Goal: Task Accomplishment & Management: Use online tool/utility

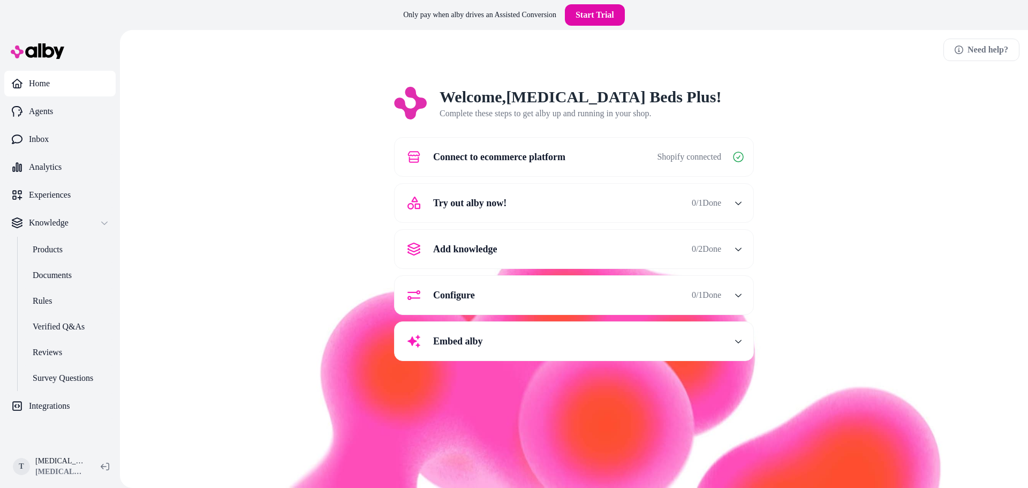
click at [788, 203] on div "Welcome, [MEDICAL_DATA] Beds Plus ! Complete these steps to get alby up and run…" at bounding box center [573, 231] width 891 height 289
click at [505, 208] on span "Try out alby now!" at bounding box center [469, 202] width 73 height 15
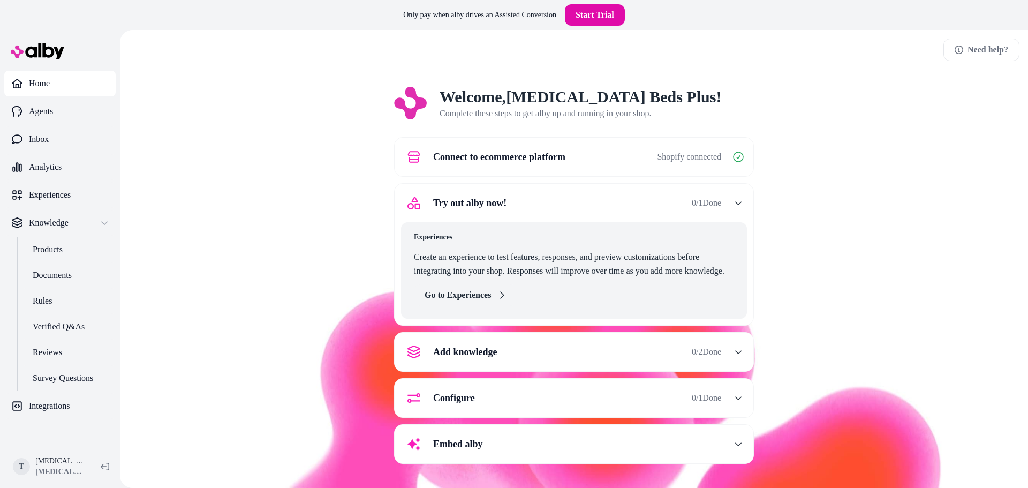
click at [469, 298] on link "Go to Experiences" at bounding box center [465, 294] width 103 height 21
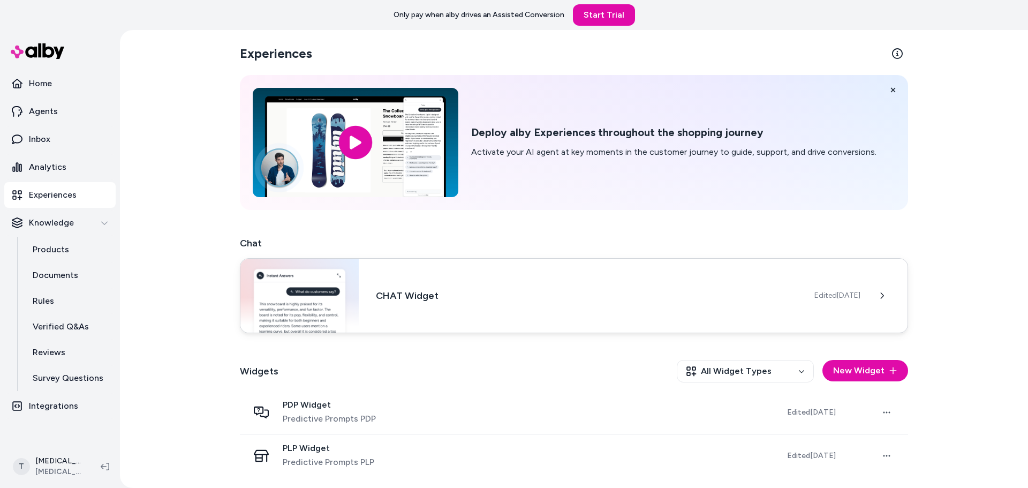
click at [410, 300] on h3 "CHAT Widget" at bounding box center [586, 295] width 421 height 15
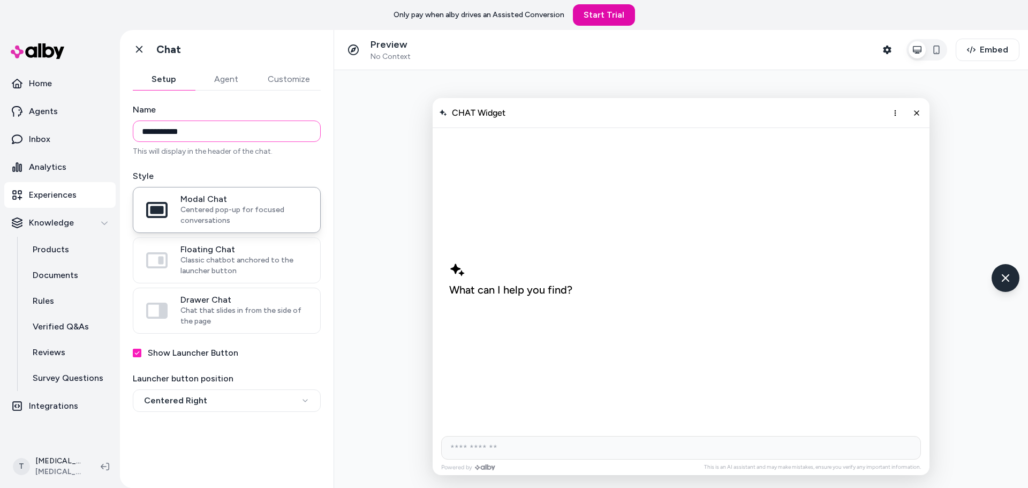
click at [203, 132] on input "**********" at bounding box center [227, 130] width 188 height 21
drag, startPoint x: 202, startPoint y: 131, endPoint x: 72, endPoint y: 156, distance: 131.9
click at [75, 155] on section "**********" at bounding box center [514, 259] width 1028 height 458
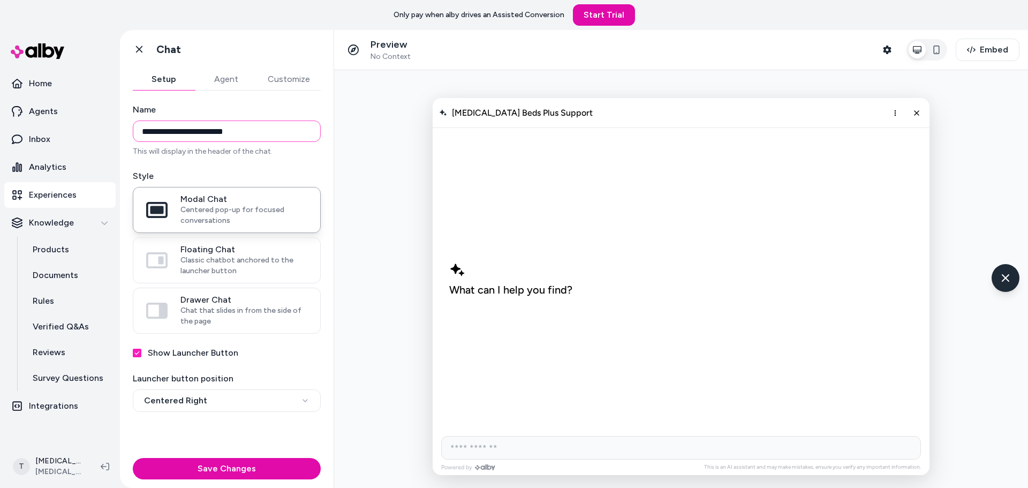
click at [256, 133] on input "**********" at bounding box center [227, 130] width 188 height 21
type input "**********"
click at [279, 174] on label "Style" at bounding box center [227, 176] width 188 height 13
click at [236, 256] on span "Classic chatbot anchored to the launcher button" at bounding box center [243, 265] width 127 height 21
click at [0, 0] on button "Floating Chat Classic chatbot anchored to the launcher button" at bounding box center [0, 0] width 0 height 0
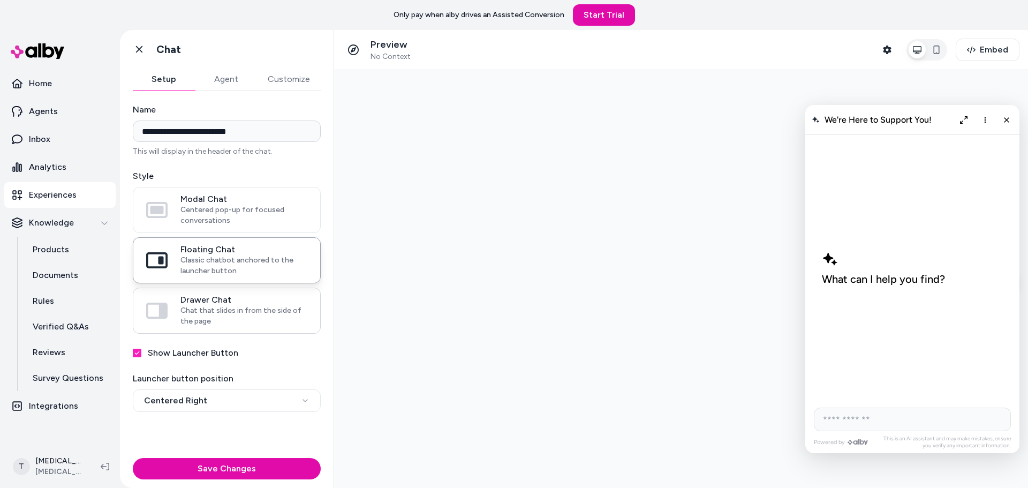
click at [230, 307] on span "Chat that slides in from the side of the page" at bounding box center [243, 315] width 127 height 21
click at [0, 0] on button "Drawer Chat Chat that slides in from the side of the page" at bounding box center [0, 0] width 0 height 0
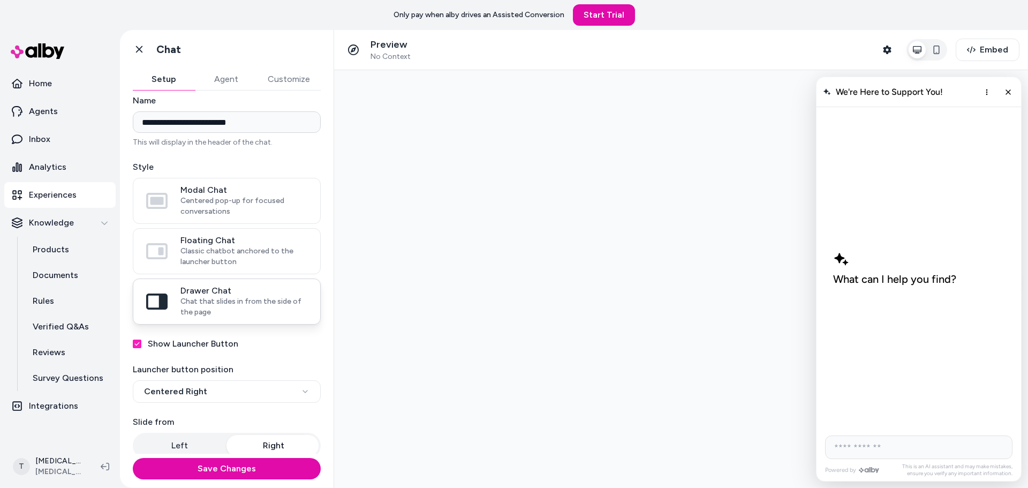
scroll to position [14, 0]
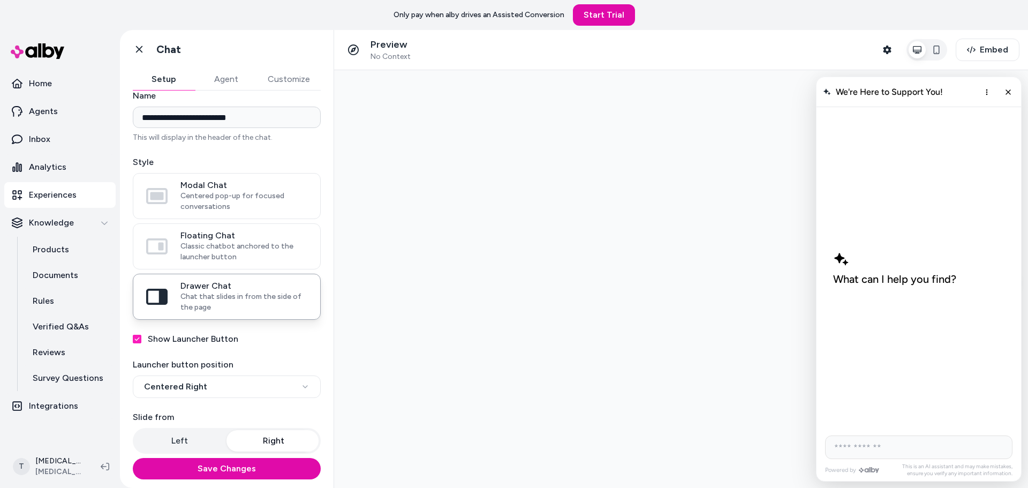
click at [173, 338] on label "Show Launcher Button" at bounding box center [193, 338] width 90 height 13
click at [141, 338] on button "Show Launcher Button" at bounding box center [137, 339] width 9 height 9
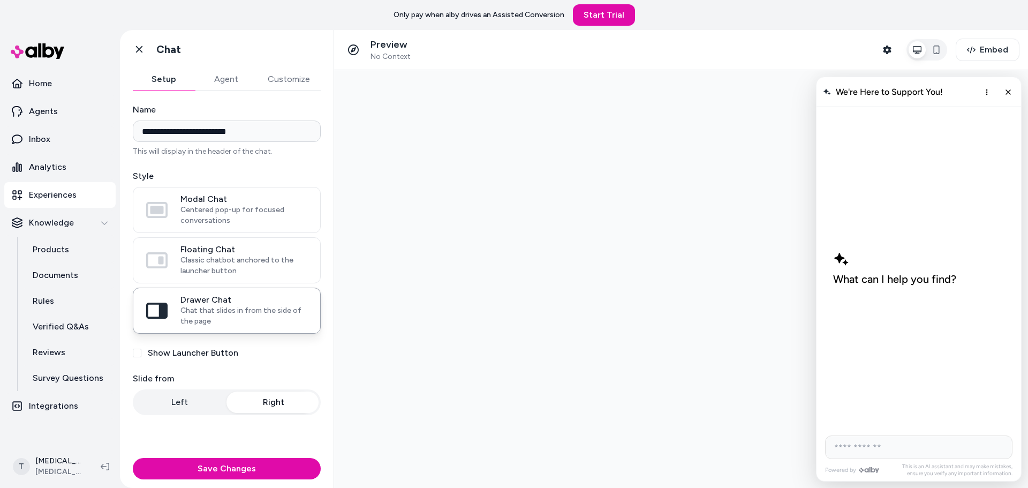
scroll to position [0, 0]
click at [156, 355] on label "Show Launcher Button" at bounding box center [193, 352] width 90 height 13
click at [141, 355] on button "Show Launcher Button" at bounding box center [137, 352] width 9 height 9
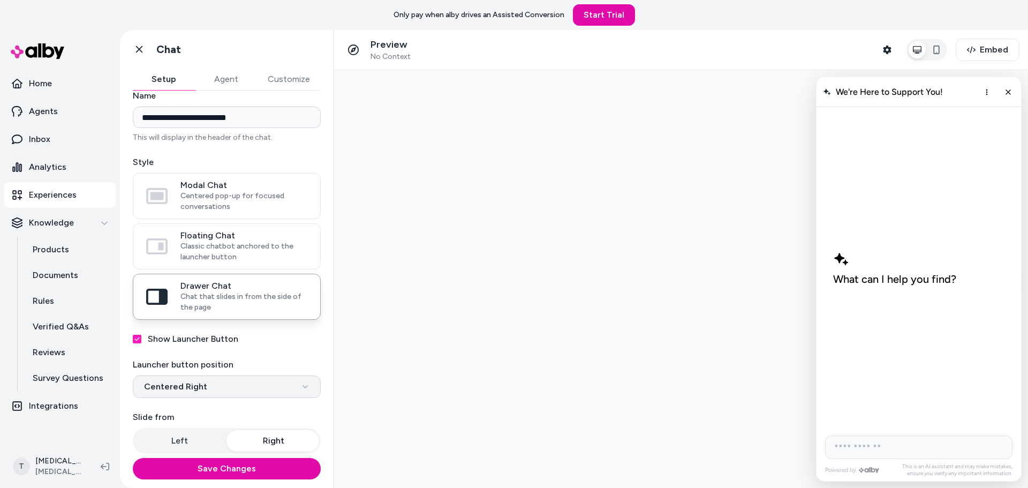
click at [188, 387] on html "**********" at bounding box center [514, 244] width 1028 height 488
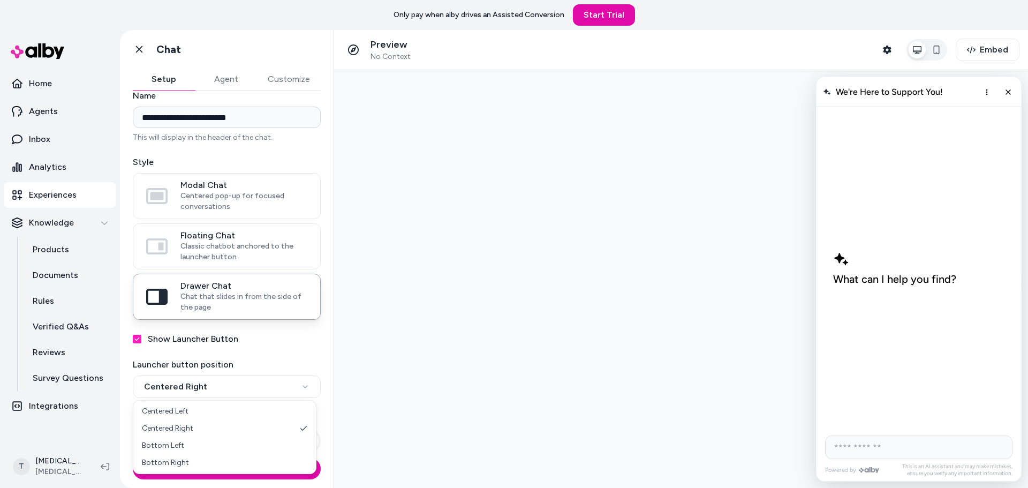
select select "**********"
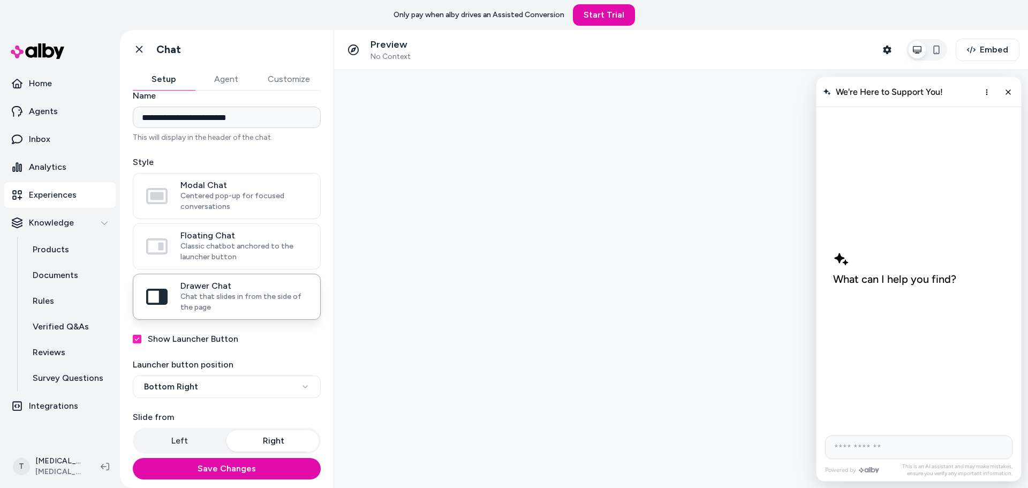
click at [192, 433] on button "Left" at bounding box center [180, 440] width 90 height 21
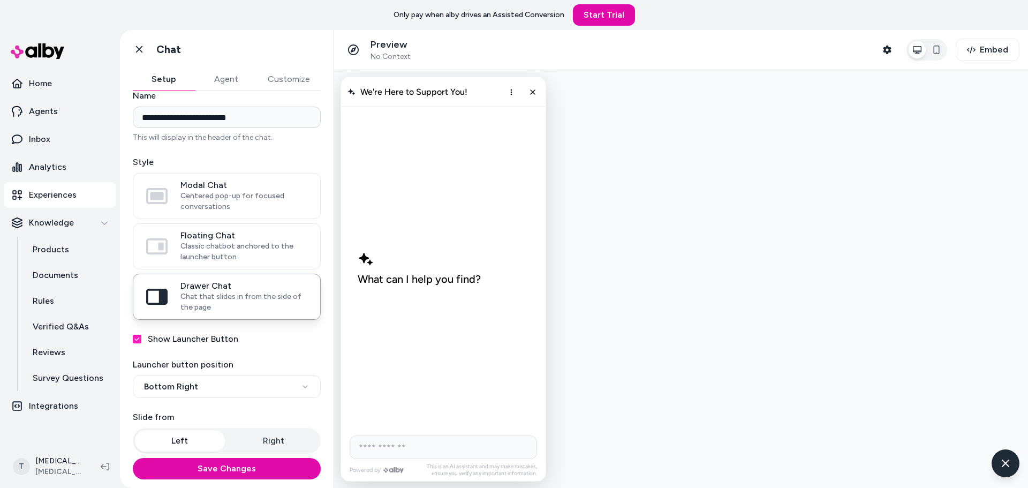
click at [276, 439] on button "Right" at bounding box center [274, 440] width 90 height 21
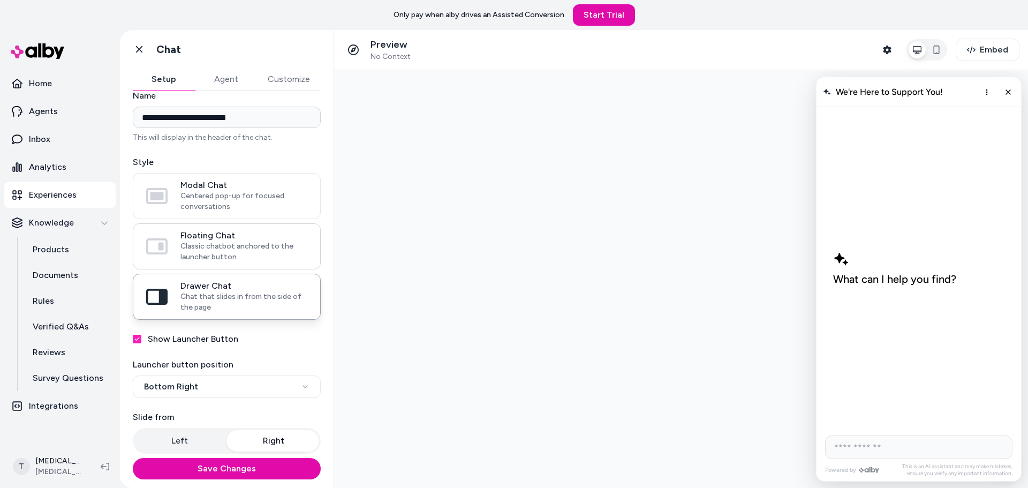
click at [209, 246] on span "Classic chatbot anchored to the launcher button" at bounding box center [243, 251] width 127 height 21
click at [0, 0] on button "Floating Chat Classic chatbot anchored to the launcher button" at bounding box center [0, 0] width 0 height 0
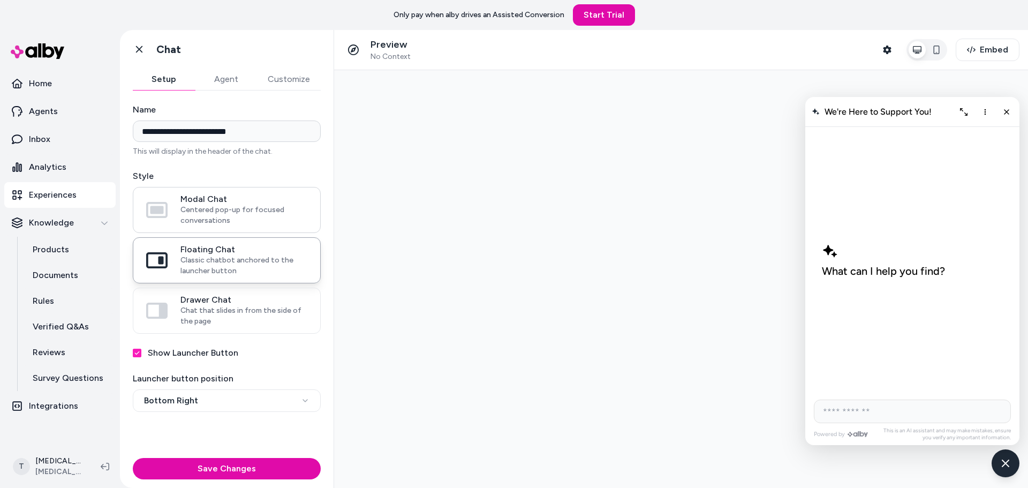
click at [219, 211] on span "Centered pop-up for focused conversations" at bounding box center [243, 214] width 127 height 21
click at [0, 0] on button "Modal Chat Centered pop-up for focused conversations" at bounding box center [0, 0] width 0 height 0
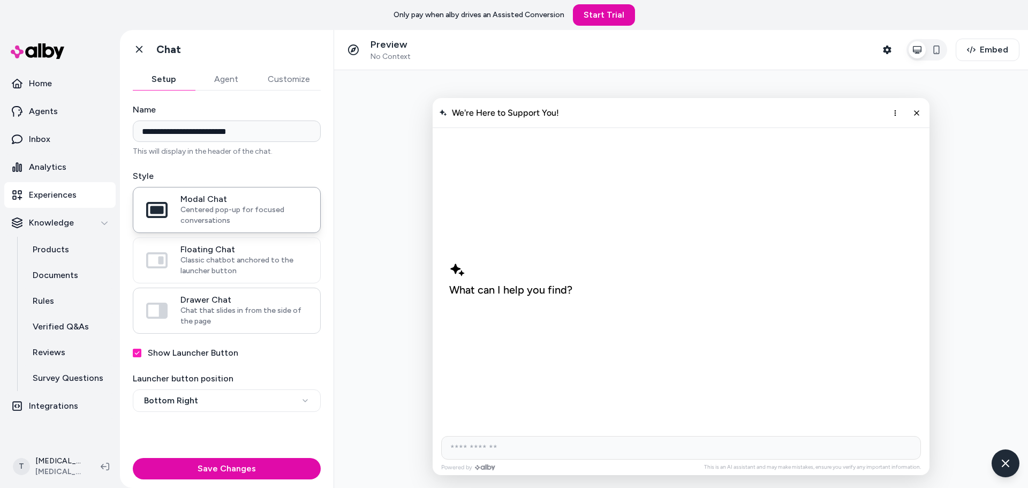
click at [221, 315] on span "Chat that slides in from the side of the page" at bounding box center [243, 315] width 127 height 21
click at [0, 0] on button "Drawer Chat Chat that slides in from the side of the page" at bounding box center [0, 0] width 0 height 0
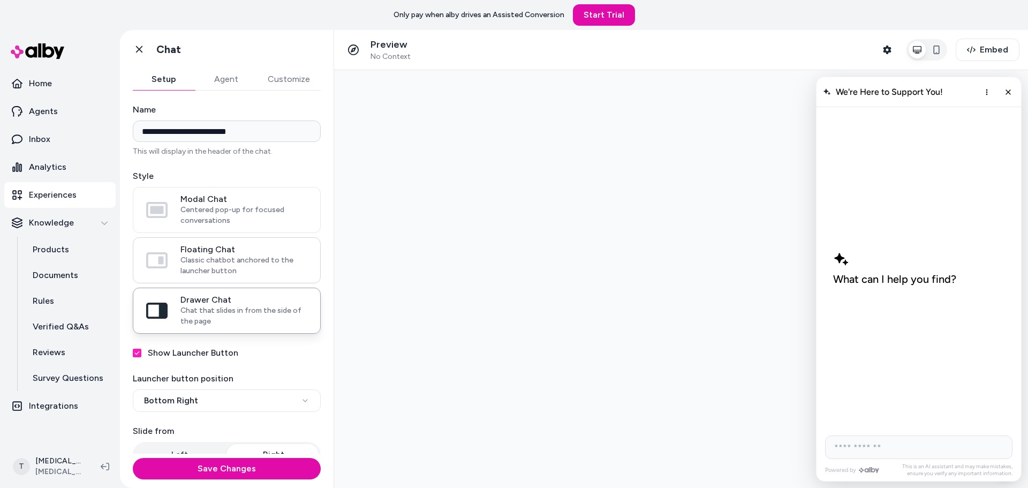
click at [224, 264] on span "Classic chatbot anchored to the launcher button" at bounding box center [243, 265] width 127 height 21
click at [0, 0] on button "Floating Chat Classic chatbot anchored to the launcher button" at bounding box center [0, 0] width 0 height 0
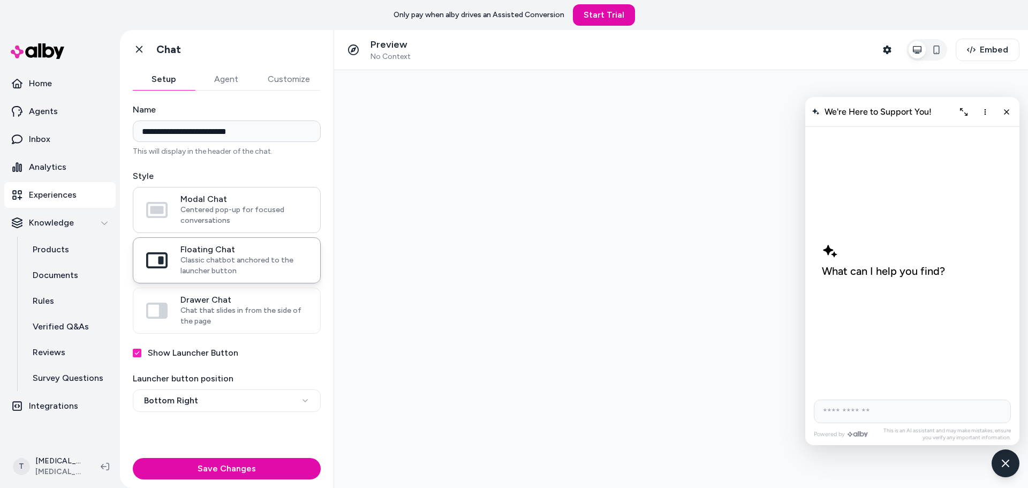
click at [226, 211] on span "Centered pop-up for focused conversations" at bounding box center [243, 214] width 127 height 21
click at [0, 0] on button "Modal Chat Centered pop-up for focused conversations" at bounding box center [0, 0] width 0 height 0
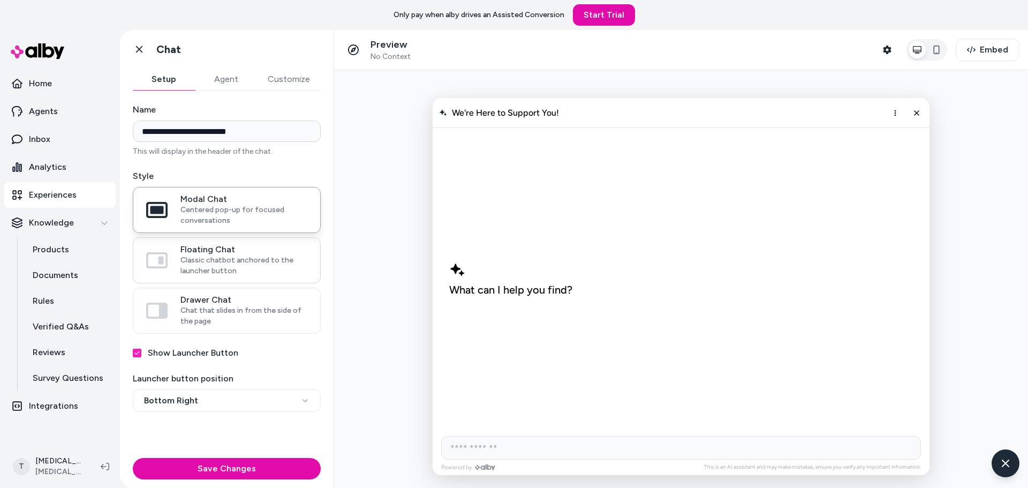
click at [247, 259] on span "Classic chatbot anchored to the launcher button" at bounding box center [243, 265] width 127 height 21
click at [0, 0] on button "Floating Chat Classic chatbot anchored to the launcher button" at bounding box center [0, 0] width 0 height 0
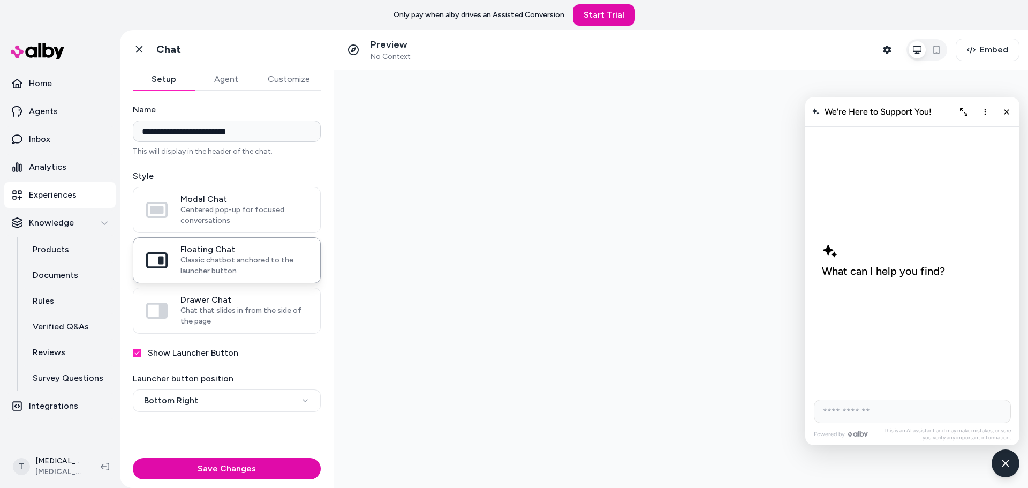
click at [257, 474] on button "Save Changes" at bounding box center [227, 468] width 188 height 21
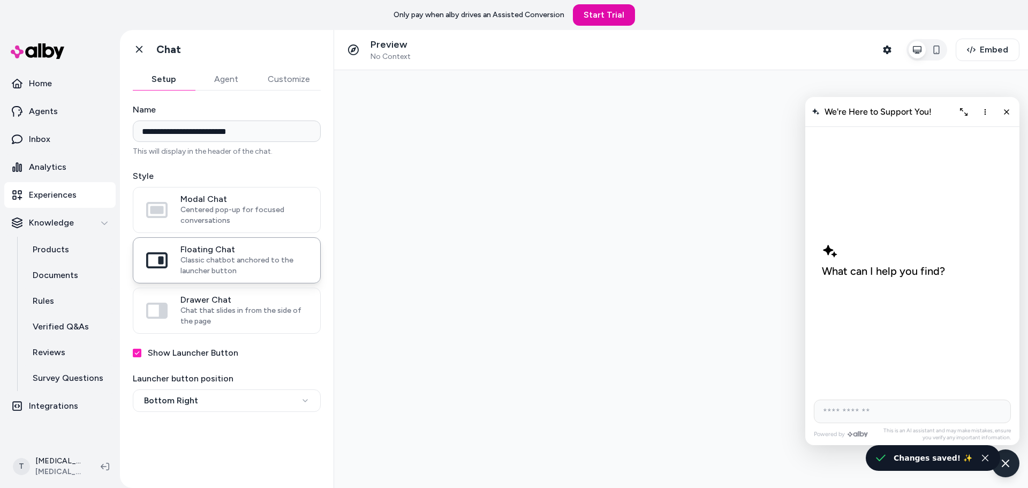
click at [223, 92] on div "**********" at bounding box center [227, 282] width 214 height 384
click at [227, 85] on button "Agent" at bounding box center [226, 79] width 62 height 21
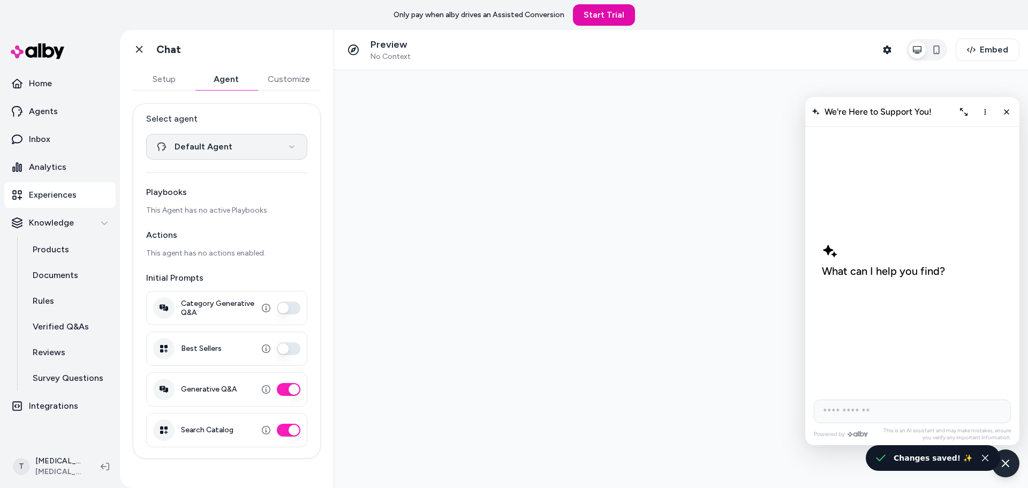
click at [209, 151] on html "**********" at bounding box center [514, 244] width 1028 height 488
click at [210, 152] on html "**********" at bounding box center [514, 244] width 1028 height 488
click at [271, 79] on button "Customize" at bounding box center [289, 79] width 64 height 21
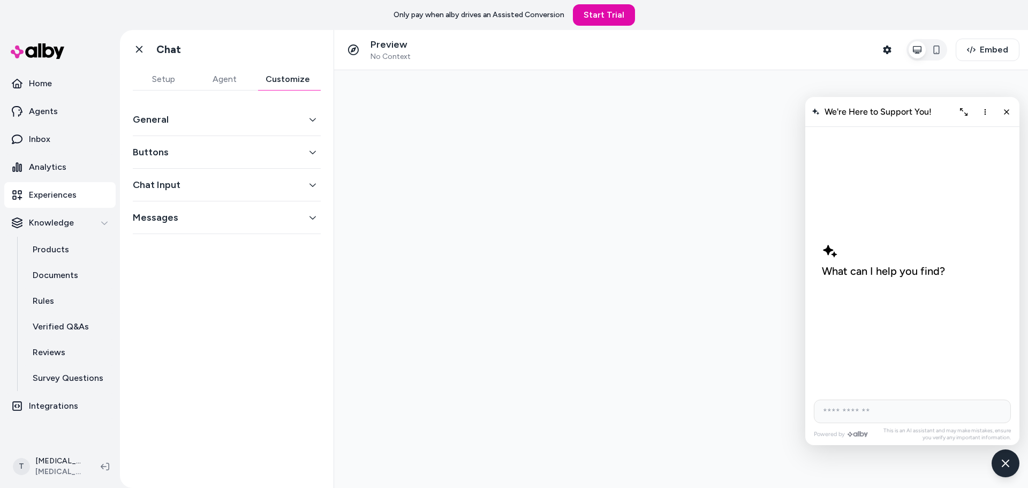
click at [242, 118] on button "General" at bounding box center [227, 119] width 188 height 15
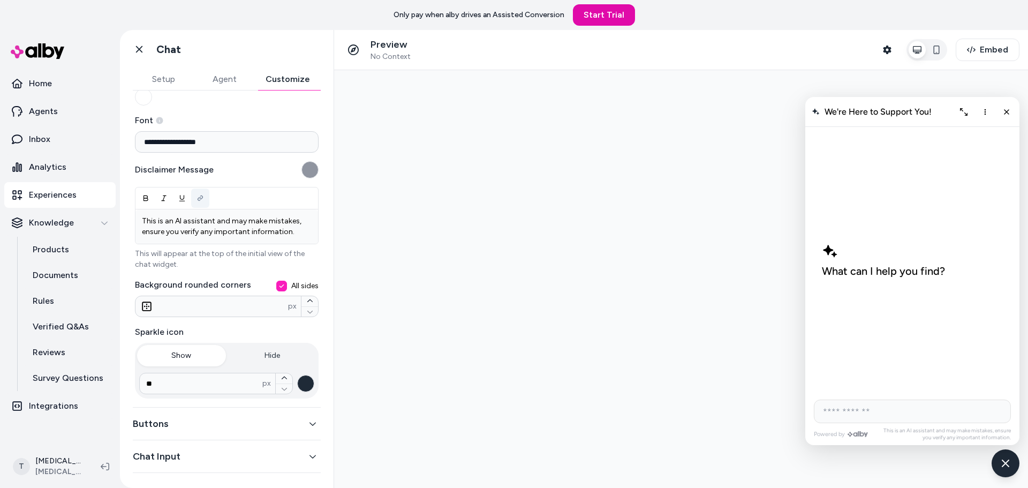
scroll to position [138, 0]
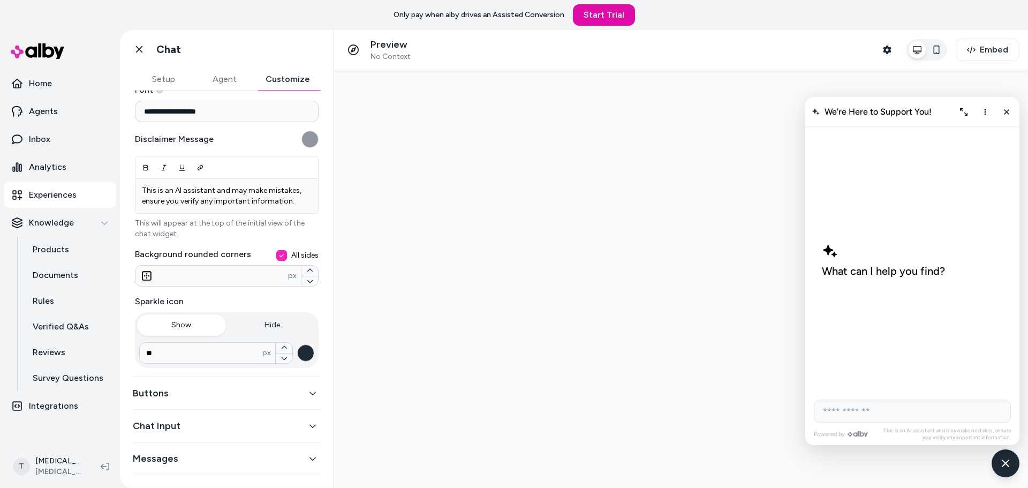
click at [939, 52] on icon "button" at bounding box center [936, 49] width 6 height 9
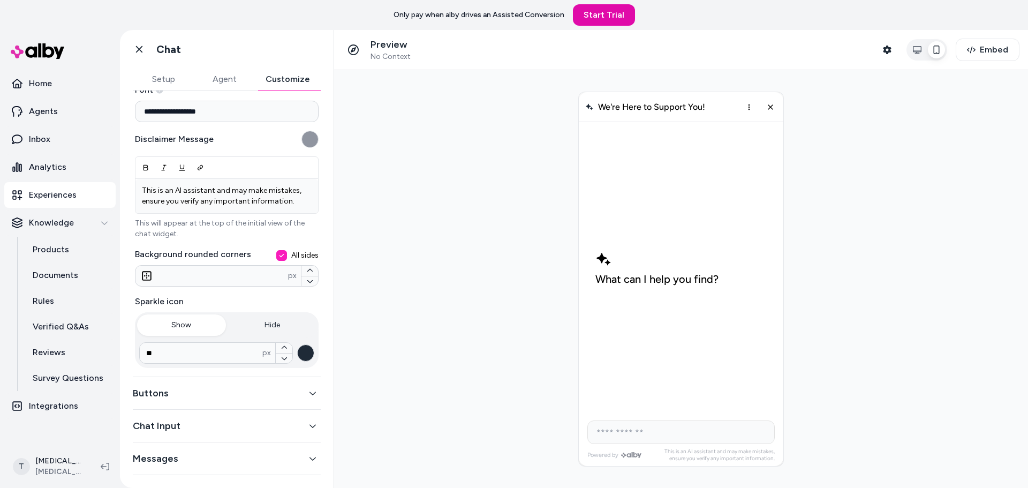
click at [230, 81] on button "Agent" at bounding box center [224, 79] width 61 height 21
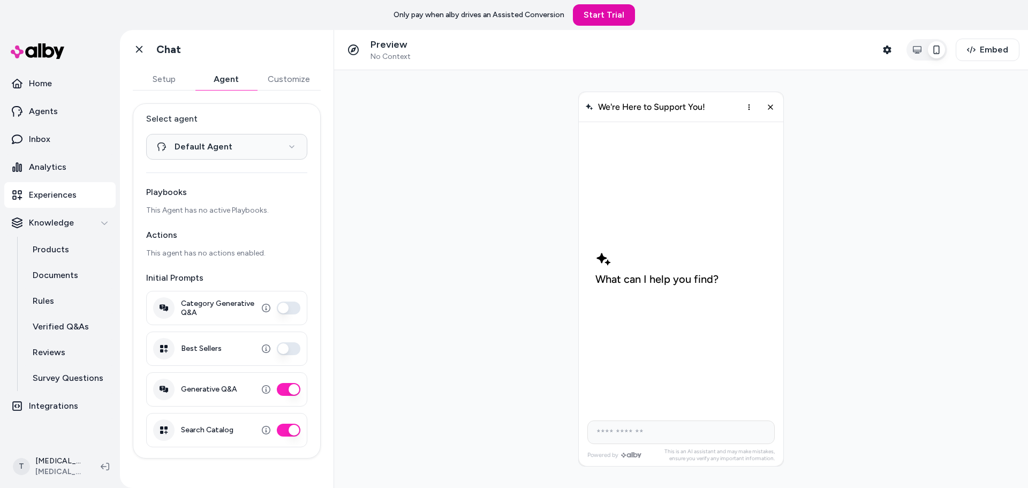
click at [178, 85] on button "Setup" at bounding box center [164, 79] width 62 height 21
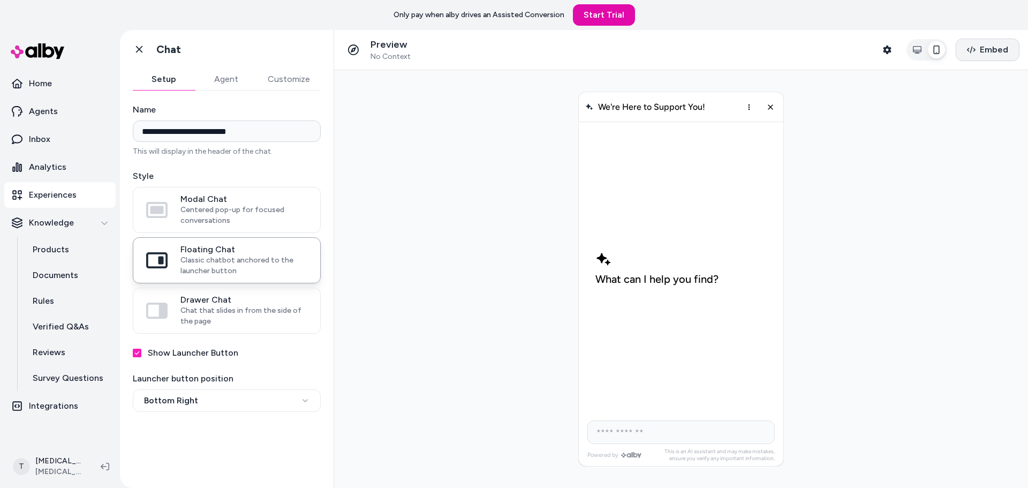
click at [995, 60] on button "Embed" at bounding box center [987, 50] width 64 height 22
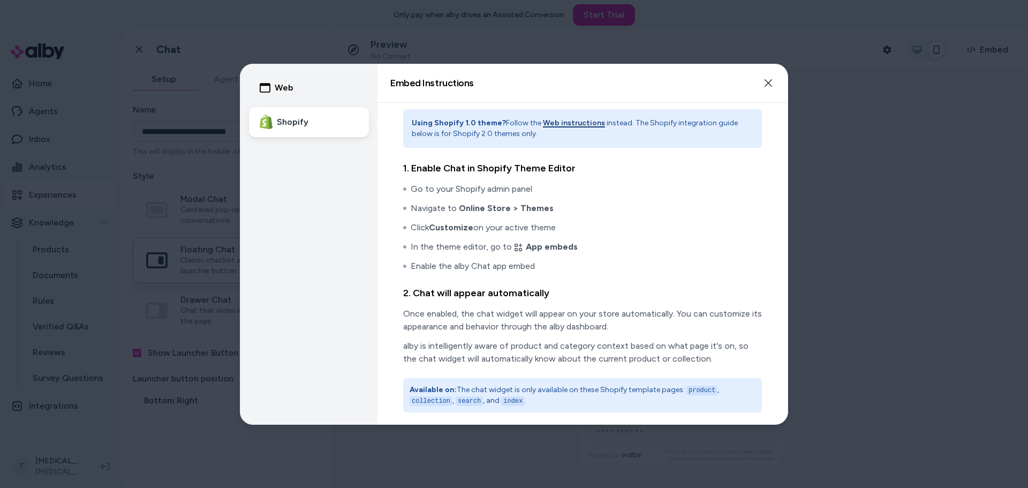
scroll to position [7, 0]
click at [769, 82] on icon "button" at bounding box center [767, 82] width 7 height 7
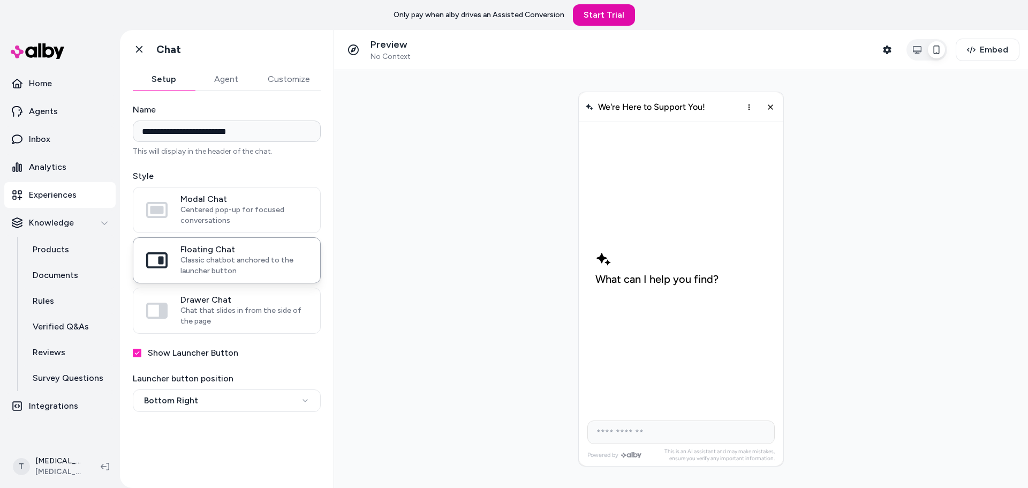
click at [286, 80] on button "Customize" at bounding box center [289, 79] width 64 height 21
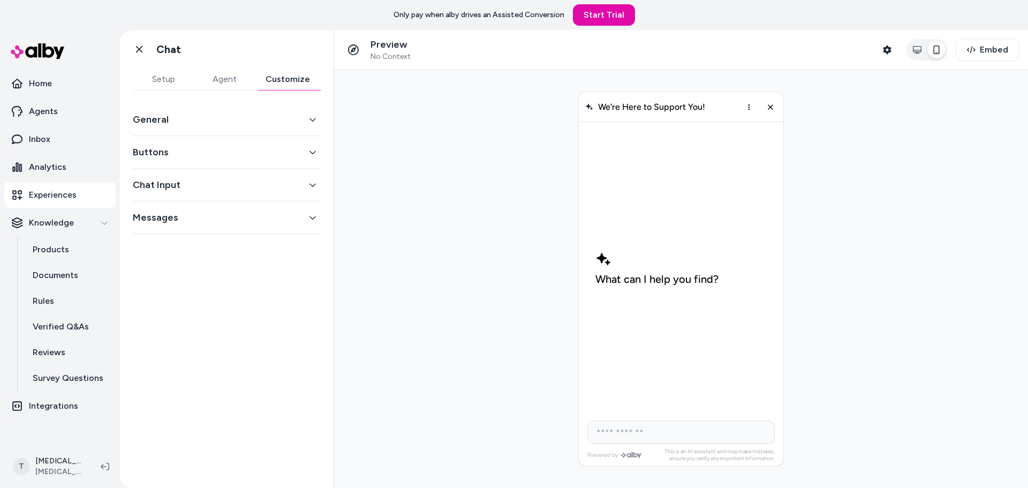
click at [217, 154] on button "Buttons" at bounding box center [227, 152] width 188 height 15
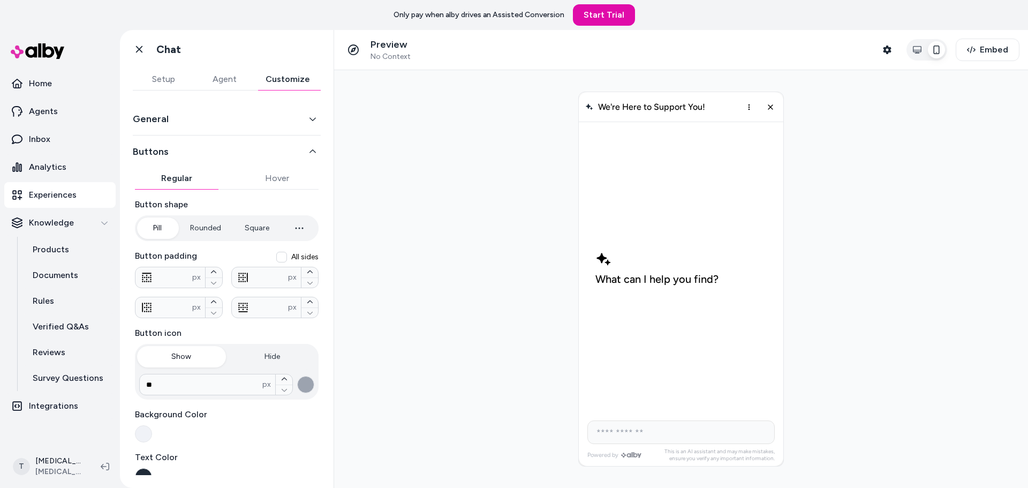
scroll to position [0, 0]
click at [270, 180] on button "Hover" at bounding box center [277, 178] width 83 height 21
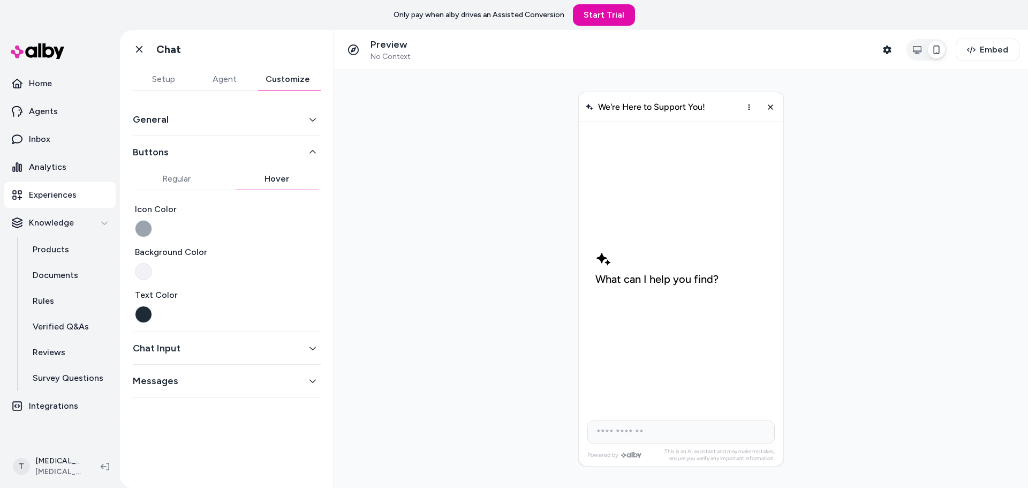
click at [192, 181] on button "Regular" at bounding box center [176, 178] width 83 height 21
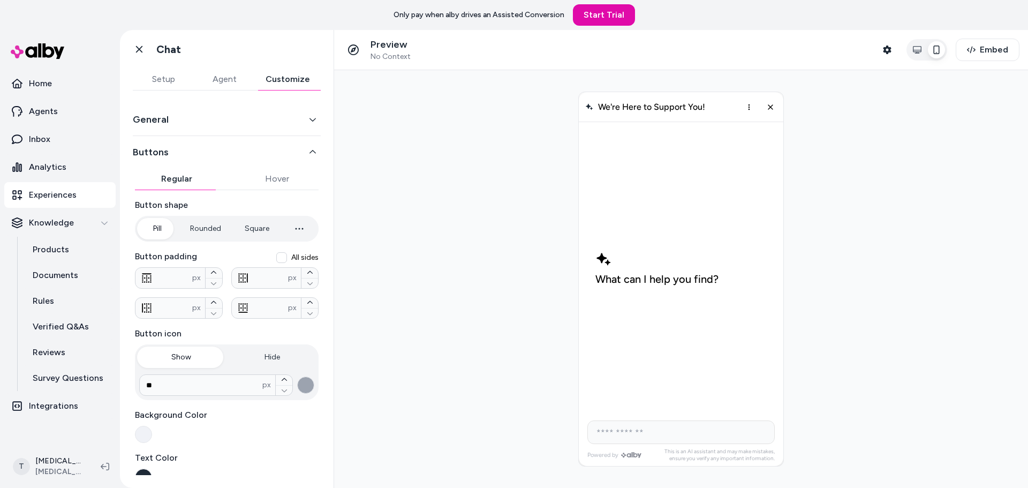
click at [295, 232] on icon "button" at bounding box center [299, 228] width 13 height 13
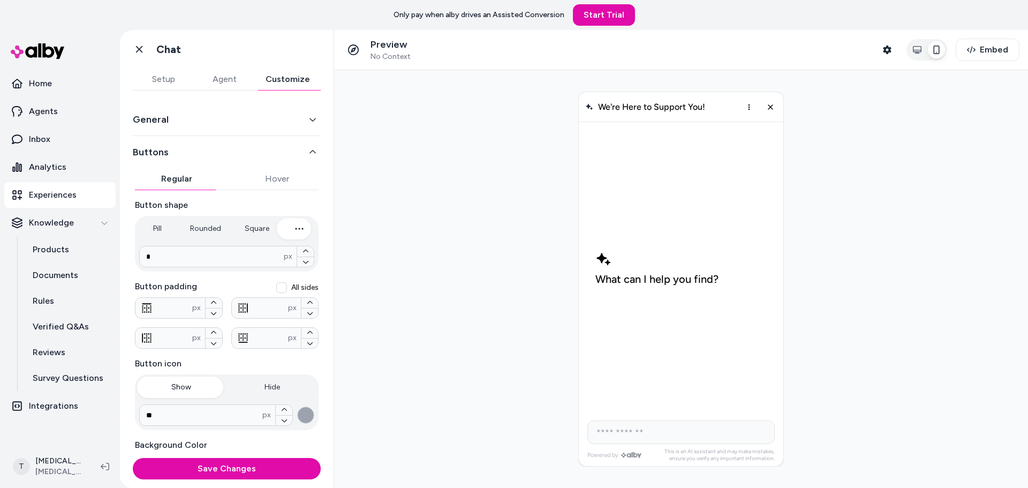
click at [201, 232] on button "Rounded" at bounding box center [205, 228] width 52 height 21
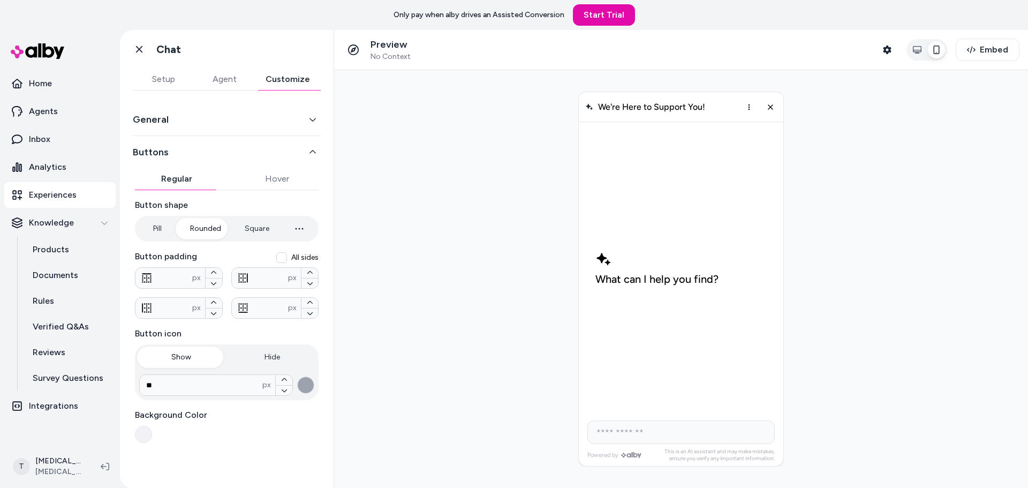
click at [147, 235] on button "Pill" at bounding box center [157, 228] width 40 height 21
click at [766, 106] on icon "Close chat" at bounding box center [769, 106] width 9 height 9
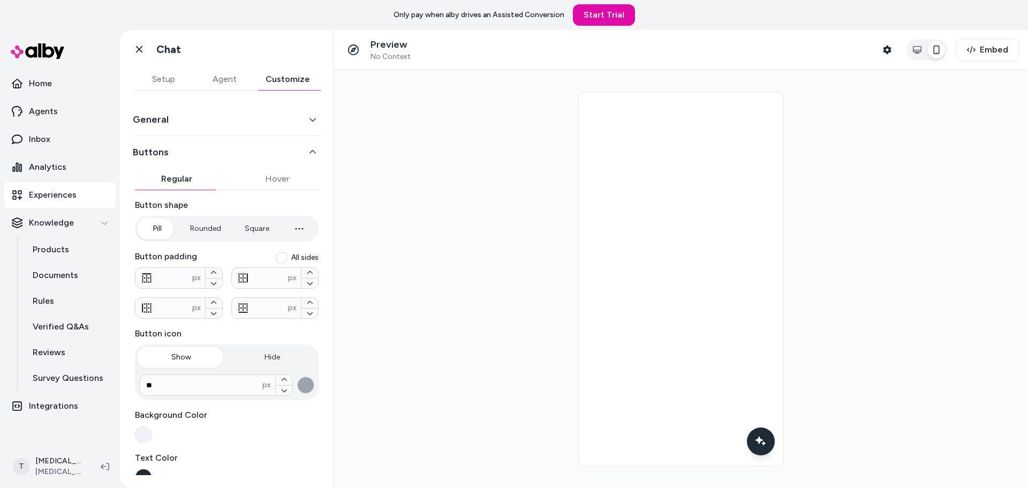
click at [195, 228] on button "Rounded" at bounding box center [205, 228] width 52 height 21
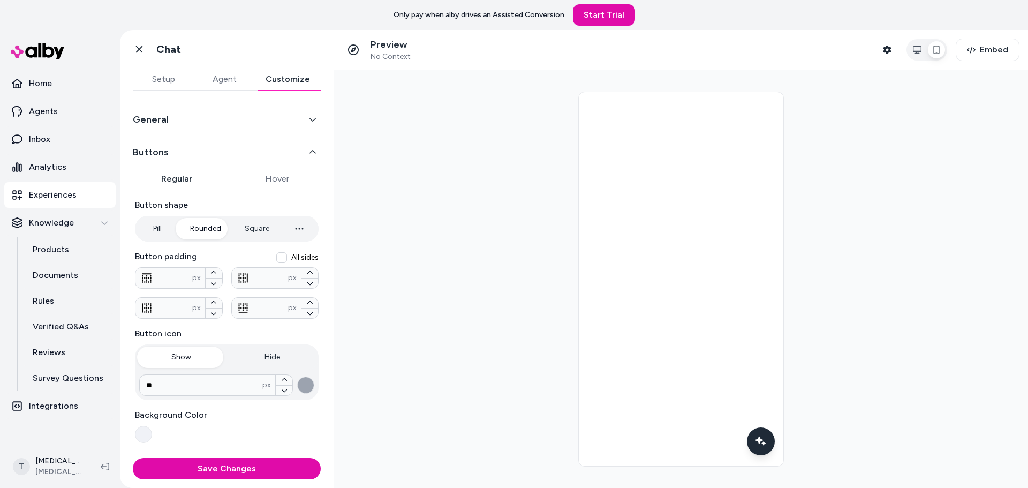
click at [246, 227] on button "Square" at bounding box center [257, 228] width 46 height 21
click at [210, 223] on button "Rounded" at bounding box center [205, 228] width 52 height 21
click at [174, 224] on div "Pill Rounded Square" at bounding box center [227, 229] width 184 height 26
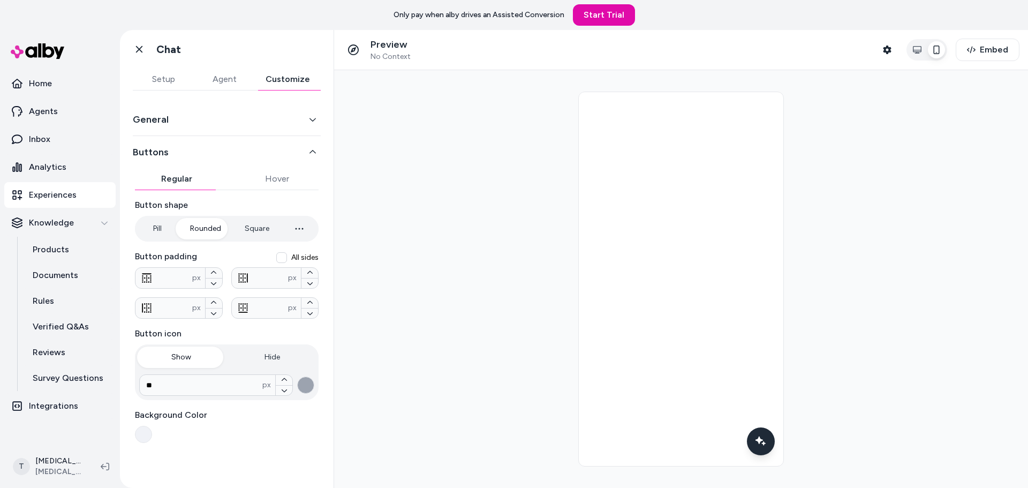
type input "****"
click at [157, 229] on button "Pill" at bounding box center [157, 228] width 40 height 21
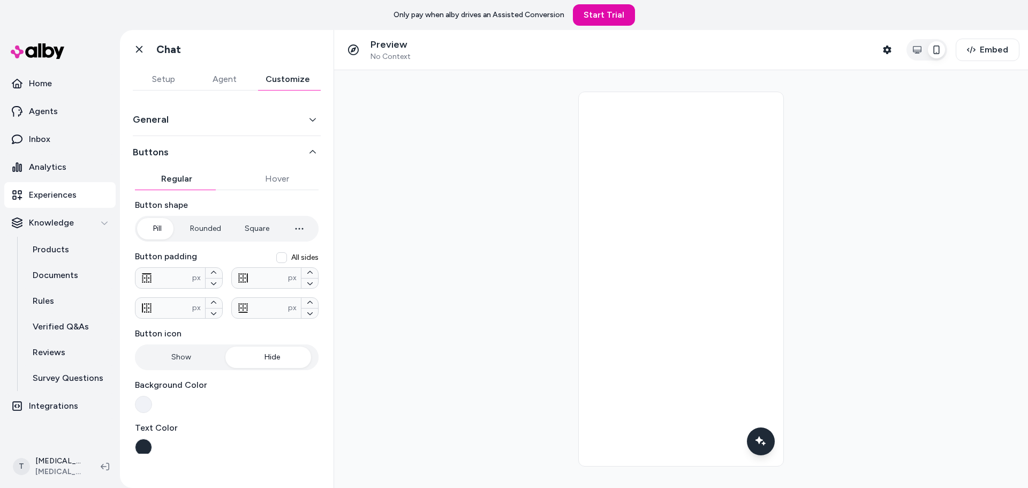
click at [272, 353] on button "Hide" at bounding box center [272, 356] width 89 height 21
click at [166, 356] on button "Show" at bounding box center [181, 356] width 89 height 21
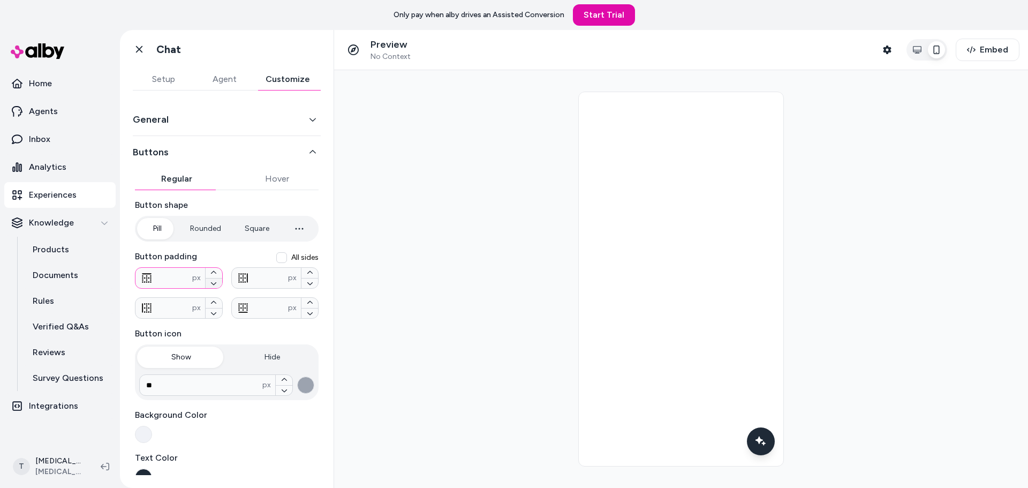
click at [212, 284] on icon "button" at bounding box center [213, 283] width 6 height 6
type input "*"
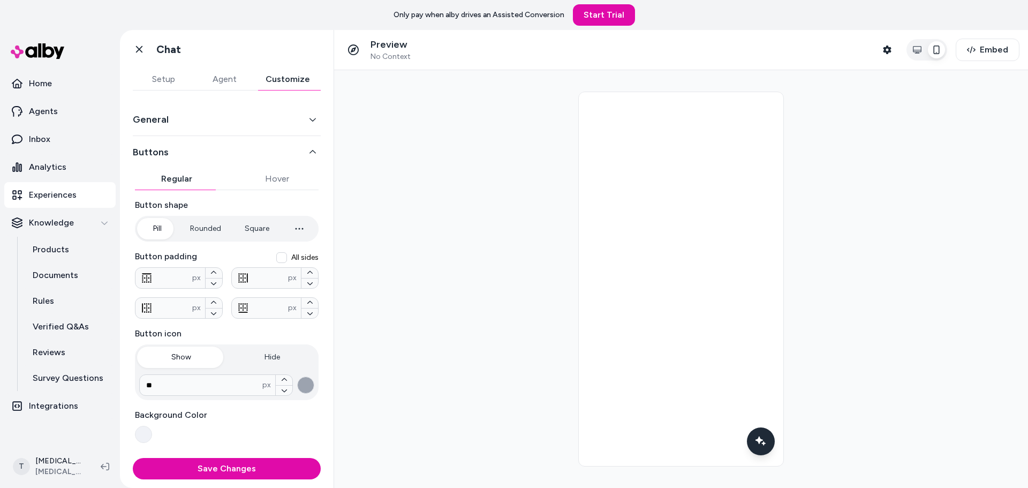
click at [172, 285] on div "* px" at bounding box center [179, 277] width 88 height 21
click at [173, 275] on input "*" at bounding box center [163, 277] width 57 height 11
click at [215, 274] on button "button" at bounding box center [214, 273] width 17 height 10
type input "*"
click at [236, 255] on label "Button padding" at bounding box center [227, 256] width 184 height 13
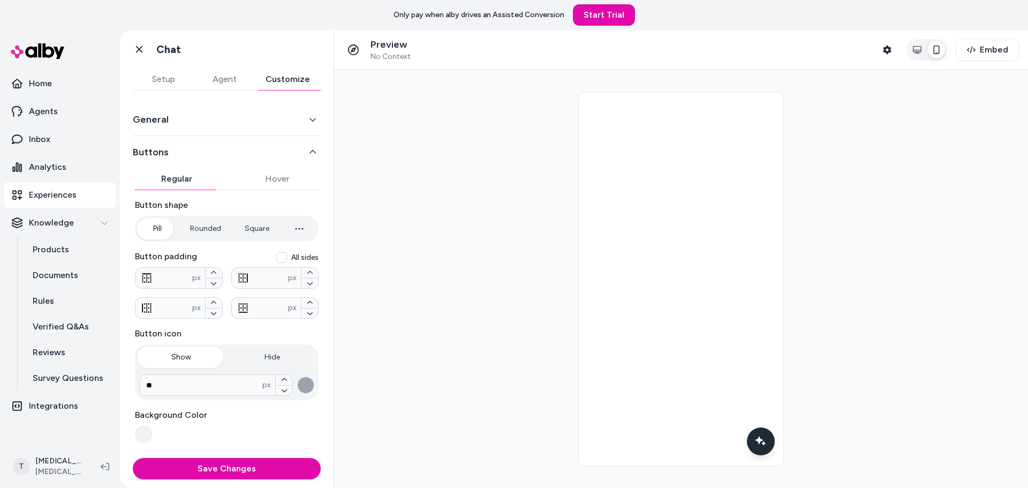
click at [272, 119] on button "General" at bounding box center [227, 119] width 188 height 15
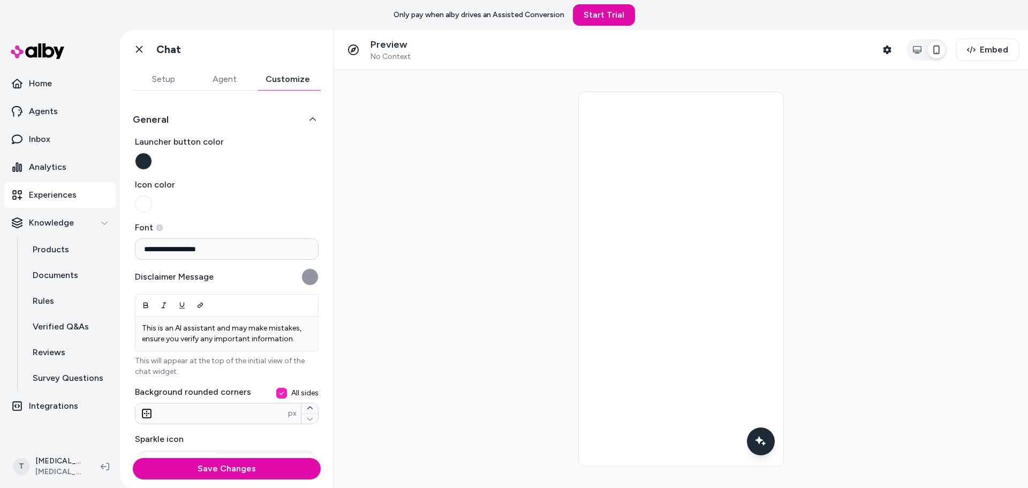
scroll to position [159, 0]
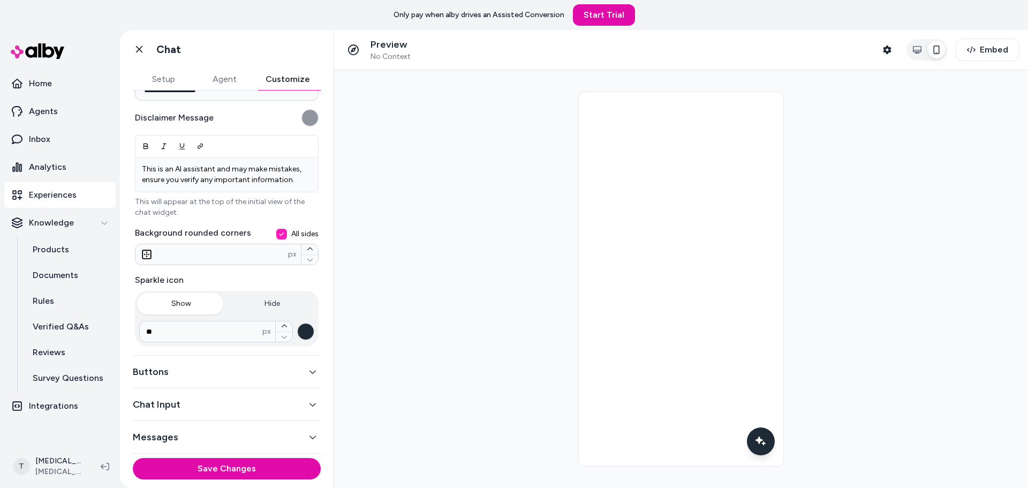
click at [276, 231] on button "All sides" at bounding box center [281, 234] width 11 height 11
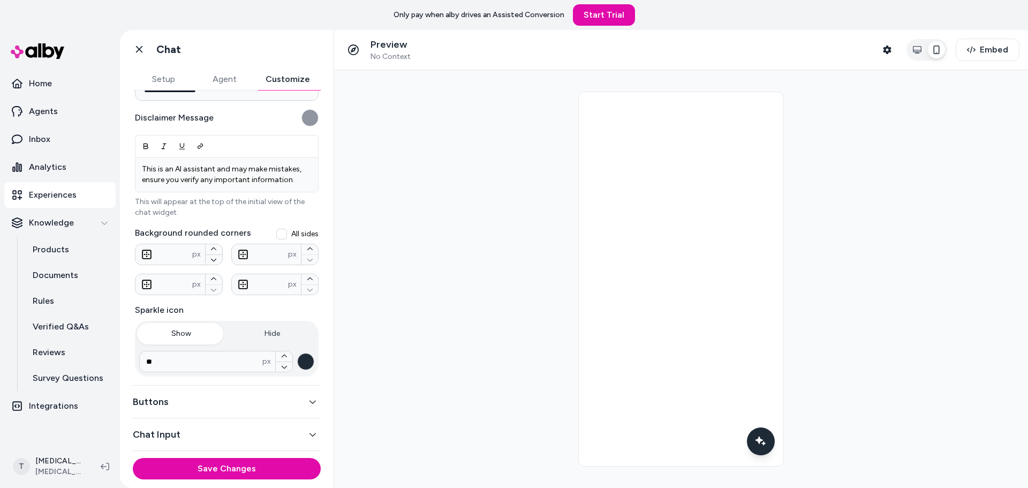
click at [278, 230] on button "All sides" at bounding box center [281, 234] width 11 height 11
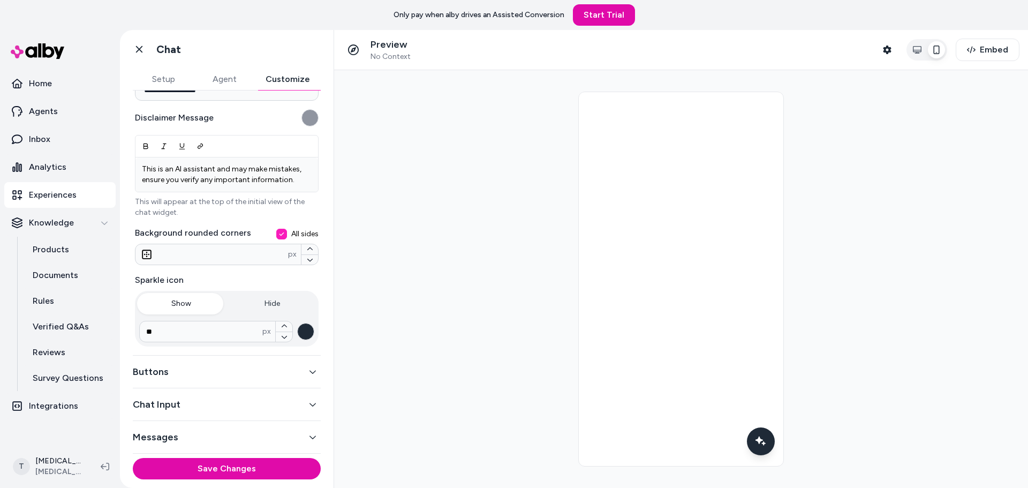
click at [192, 368] on button "Buttons" at bounding box center [227, 371] width 188 height 15
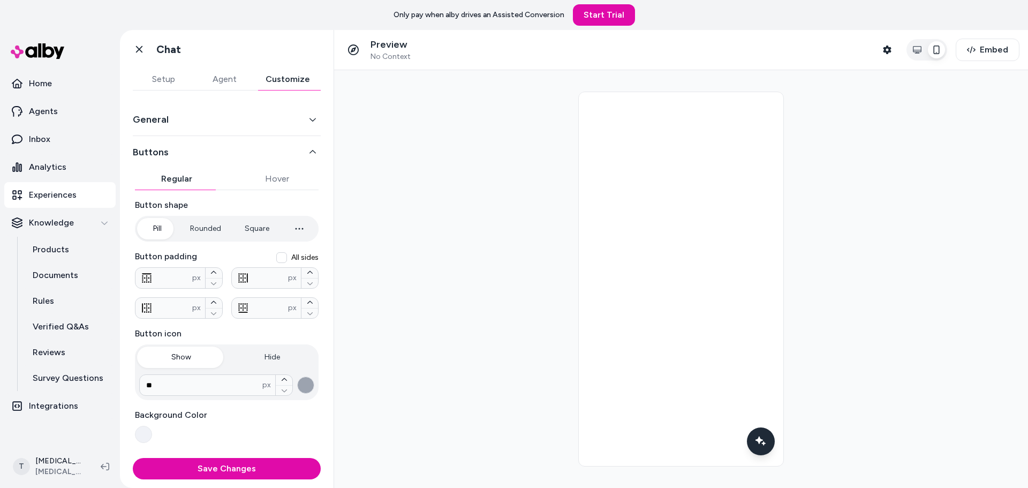
scroll to position [158, 0]
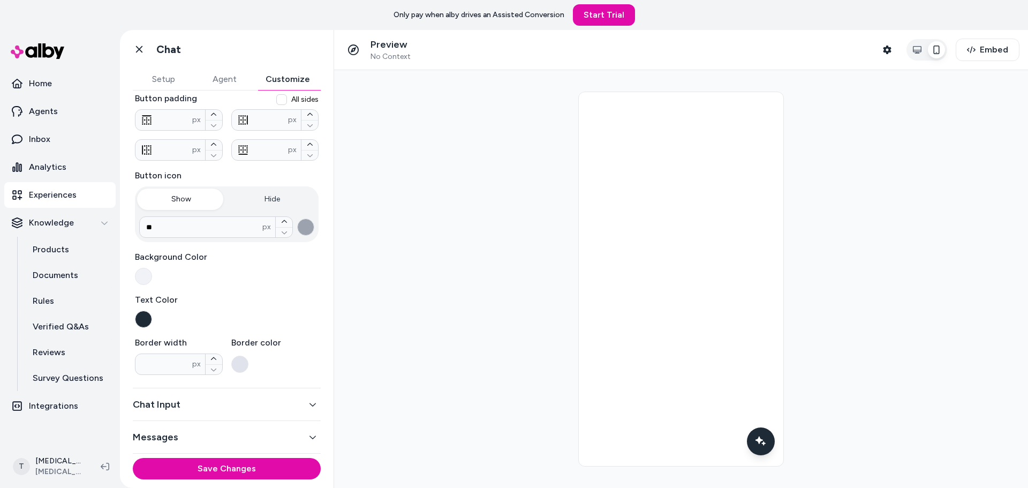
drag, startPoint x: 228, startPoint y: 385, endPoint x: 226, endPoint y: 396, distance: 10.9
click at [228, 385] on div "Buttons Regular Hover Button shape Pill Rounded Square **** px Button padding A…" at bounding box center [227, 183] width 188 height 410
click at [230, 402] on button "Chat Input" at bounding box center [227, 404] width 188 height 15
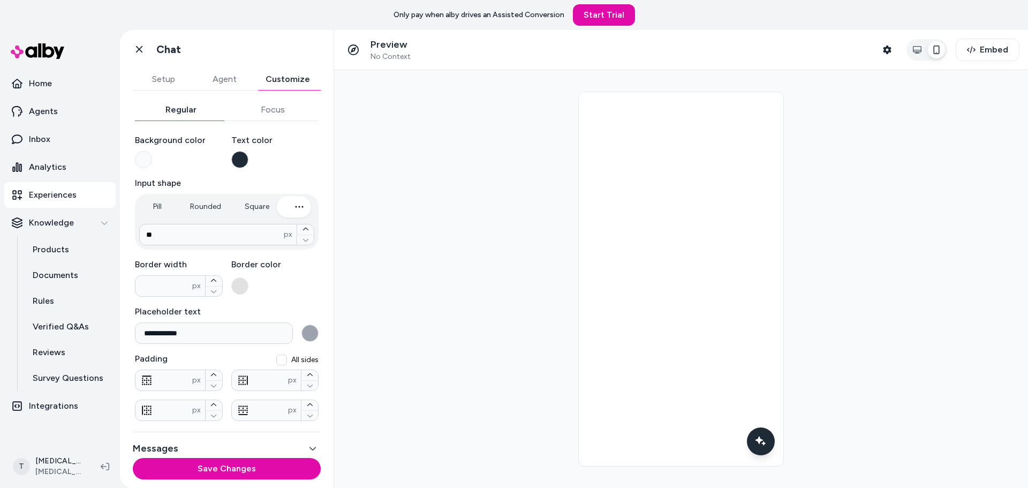
scroll to position [115, 0]
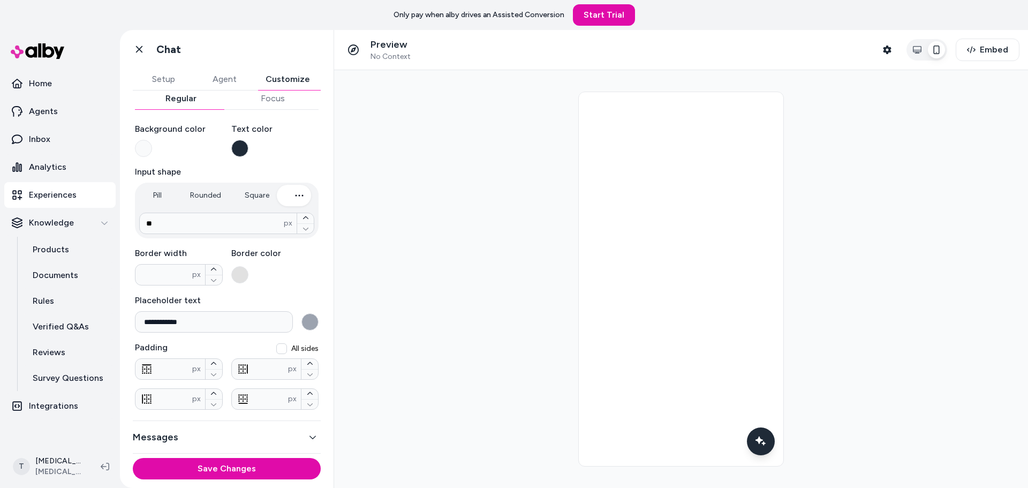
click at [234, 432] on button "Messages" at bounding box center [227, 436] width 188 height 15
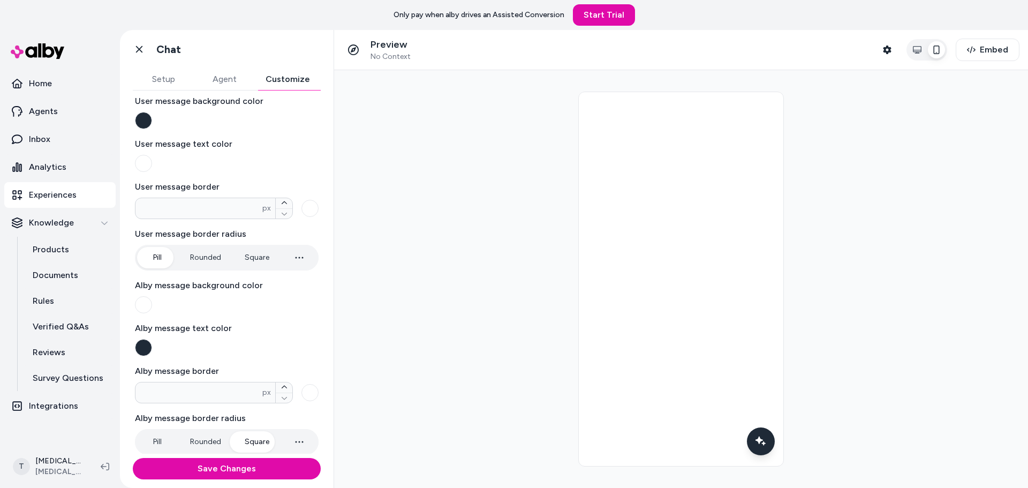
scroll to position [153, 0]
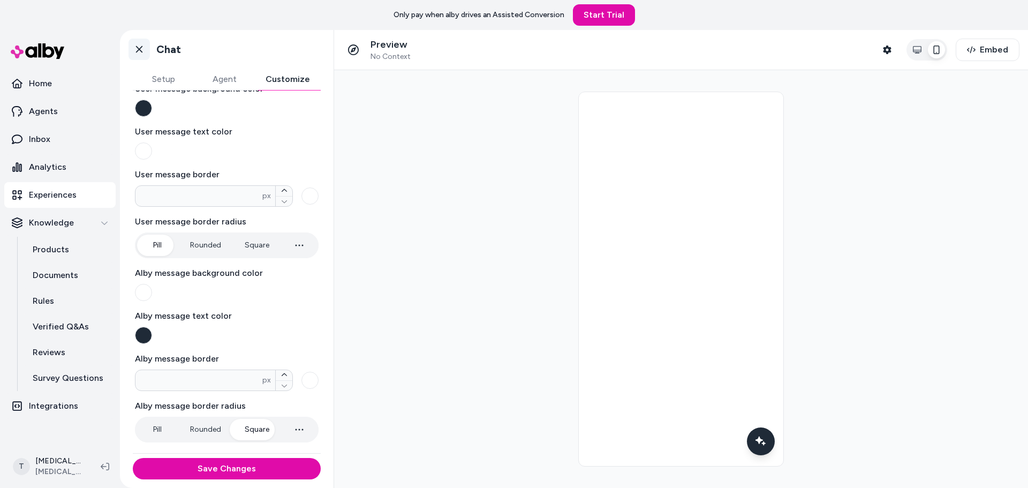
click at [132, 52] on link "Go back" at bounding box center [138, 49] width 21 height 21
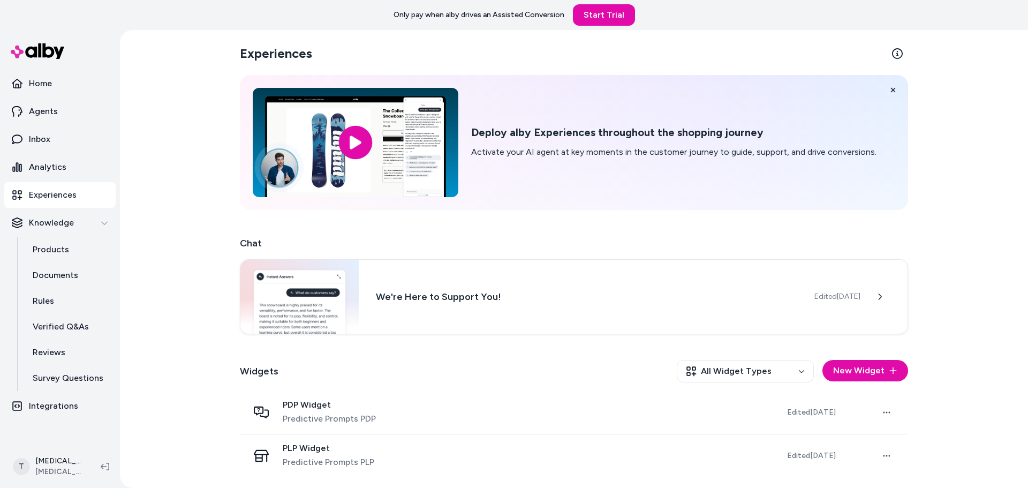
click at [187, 119] on div "Experiences Deploy alby Experiences throughout the shopping journey Activate yo…" at bounding box center [574, 259] width 908 height 458
